Goal: Find contact information: Find contact information

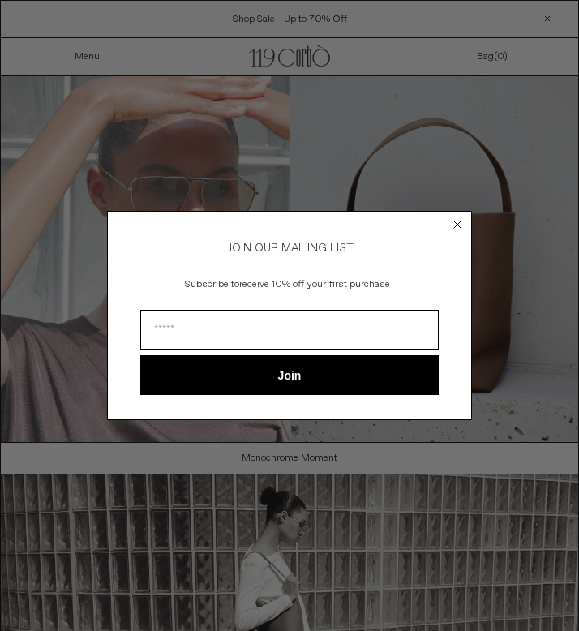
click at [451, 217] on circle "Close dialog" at bounding box center [457, 223] width 15 height 15
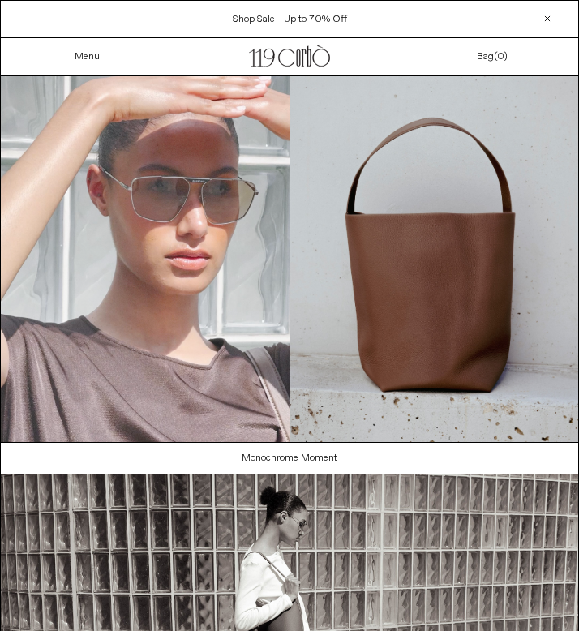
scroll to position [925, 0]
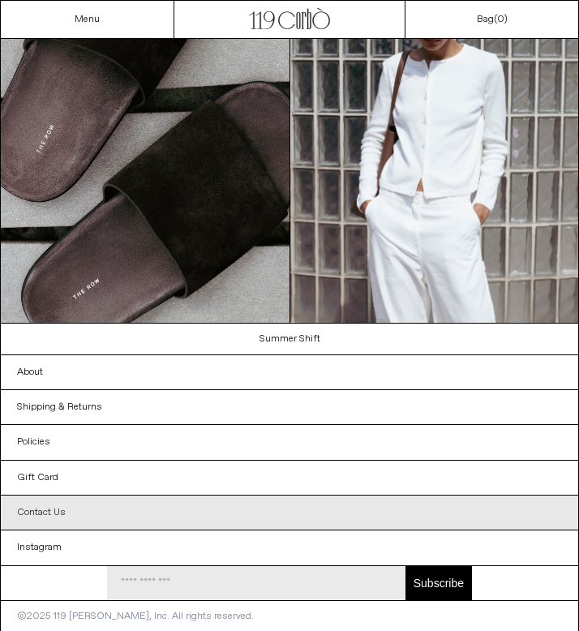
click at [69, 510] on link "Contact Us" at bounding box center [289, 512] width 577 height 34
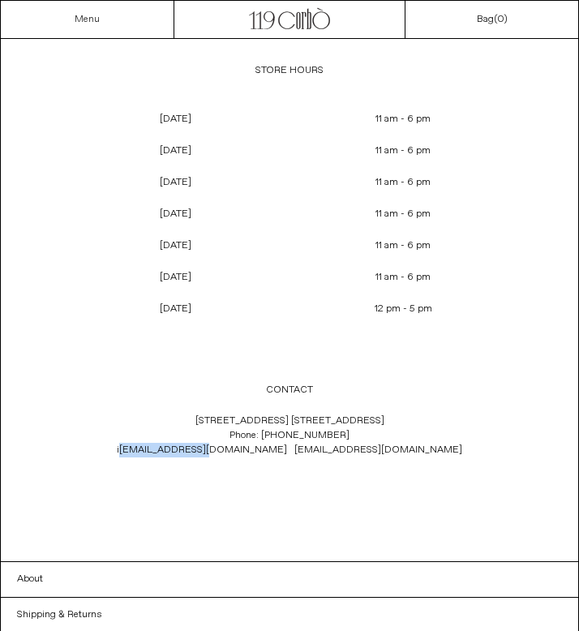
click at [86, 15] on link "Menu" at bounding box center [87, 19] width 25 height 13
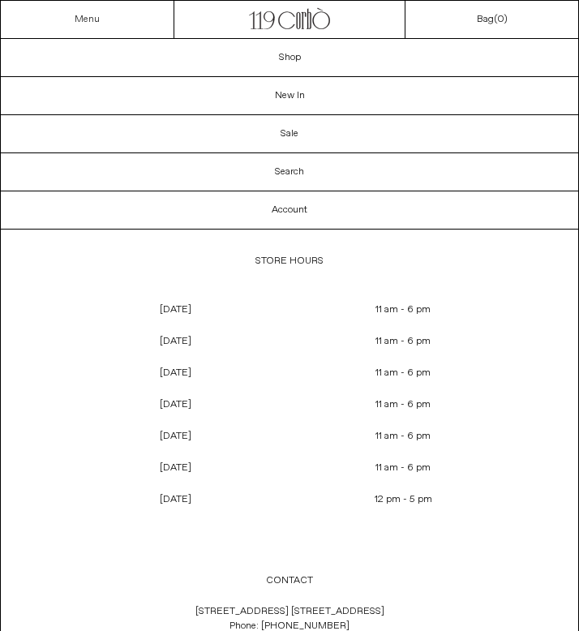
scroll to position [309, 0]
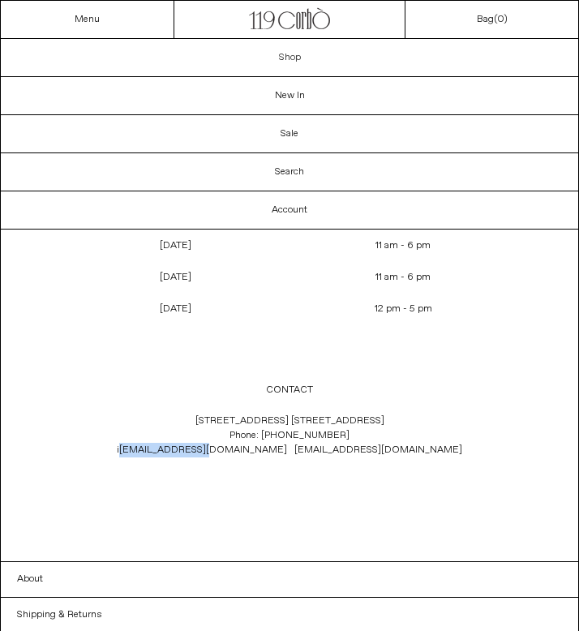
click at [297, 54] on link "Shop" at bounding box center [289, 57] width 577 height 37
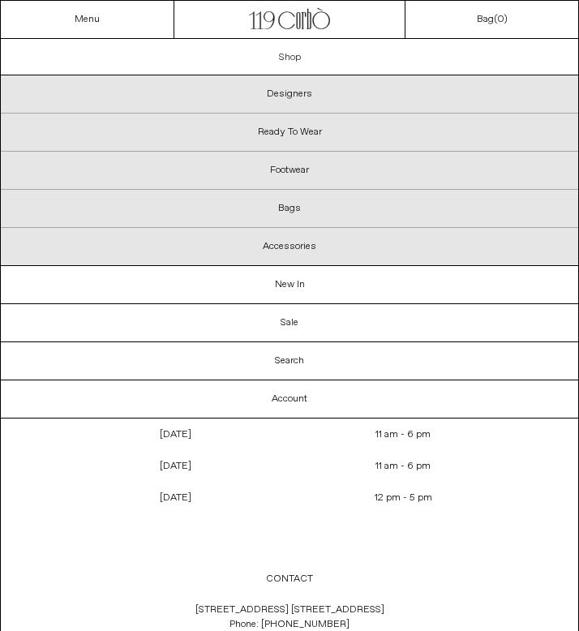
scroll to position [498, 0]
